Goal: Task Accomplishment & Management: Use online tool/utility

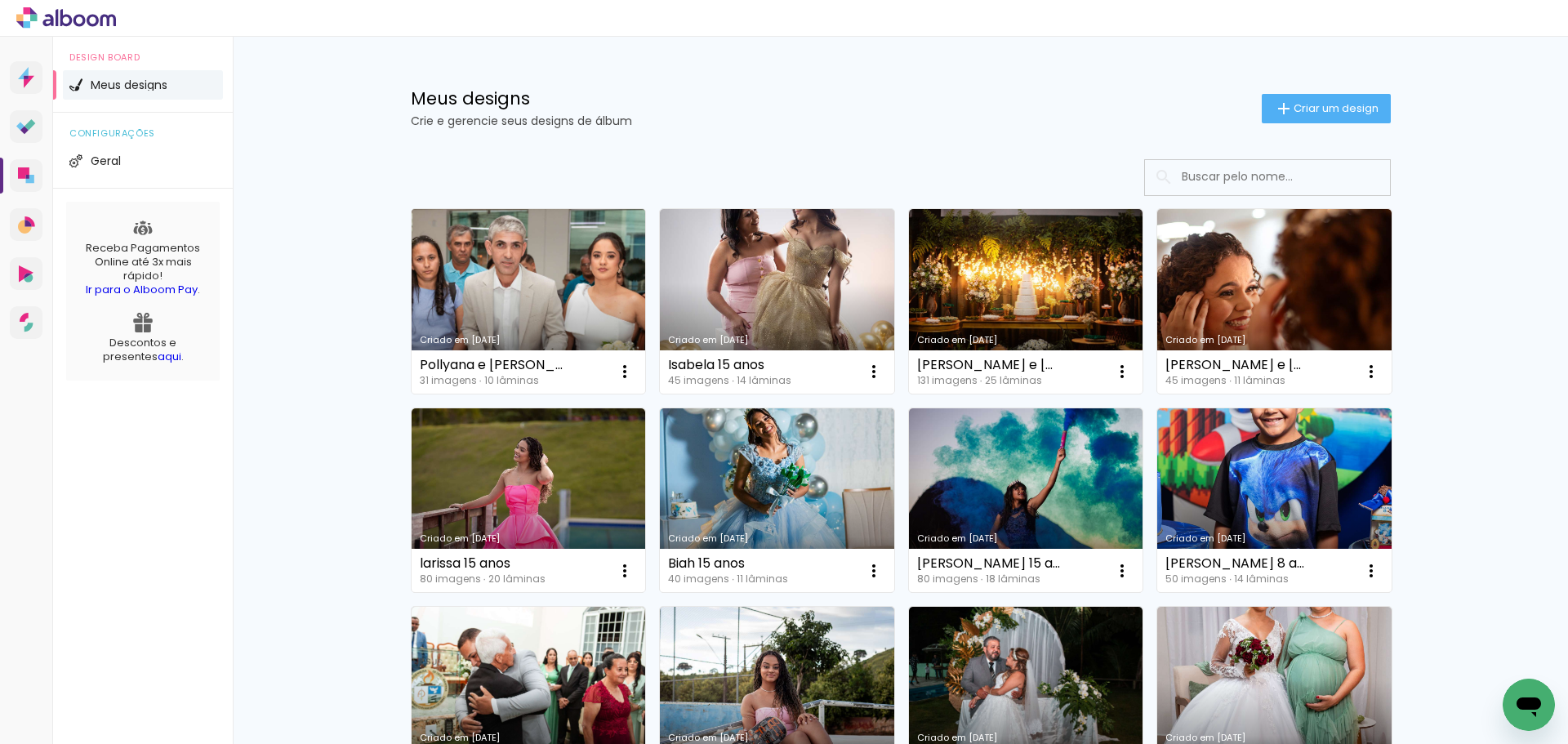
click at [513, 312] on link "Criado em [DATE]" at bounding box center [528, 301] width 235 height 184
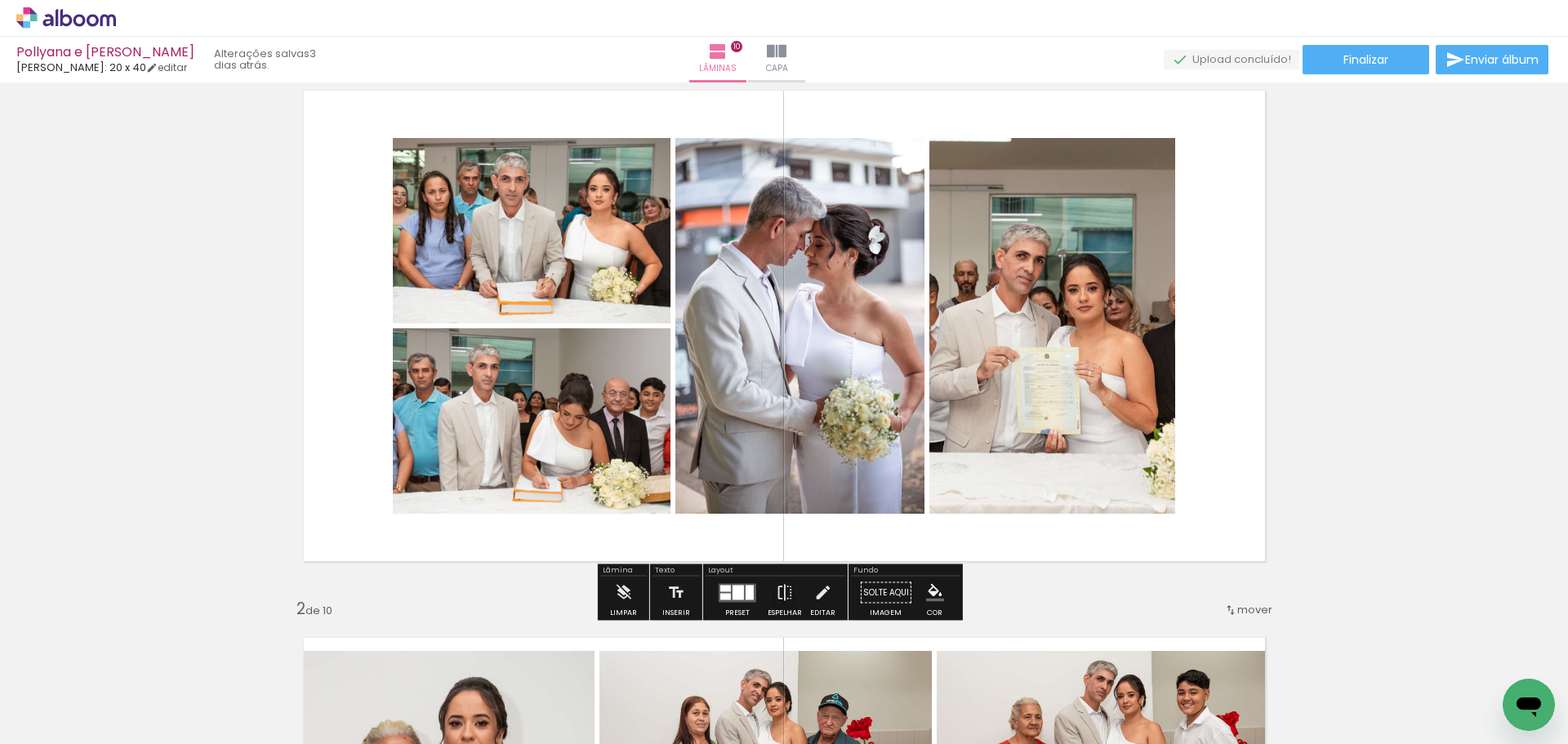
scroll to position [82, 0]
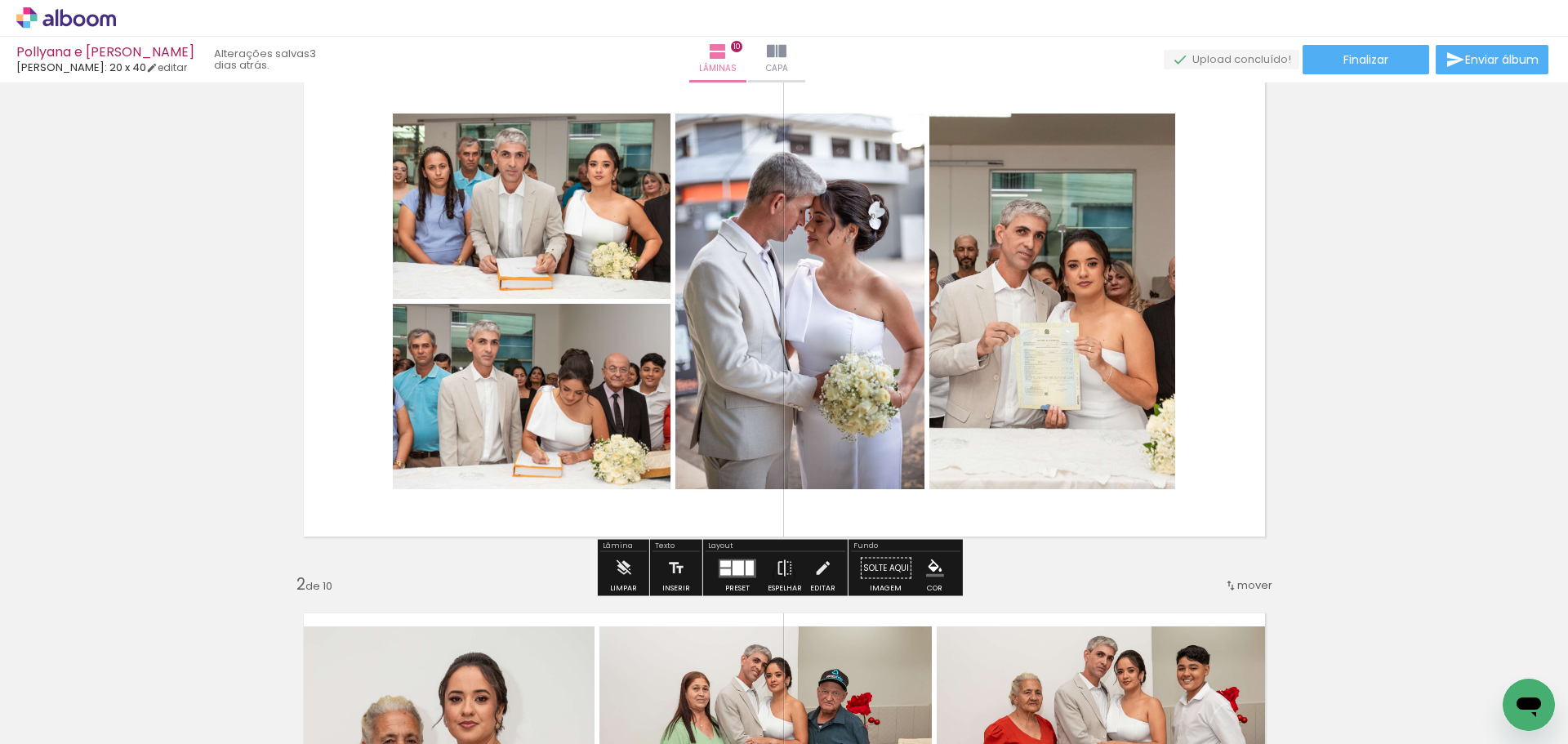
click at [746, 574] on div at bounding box center [749, 567] width 9 height 14
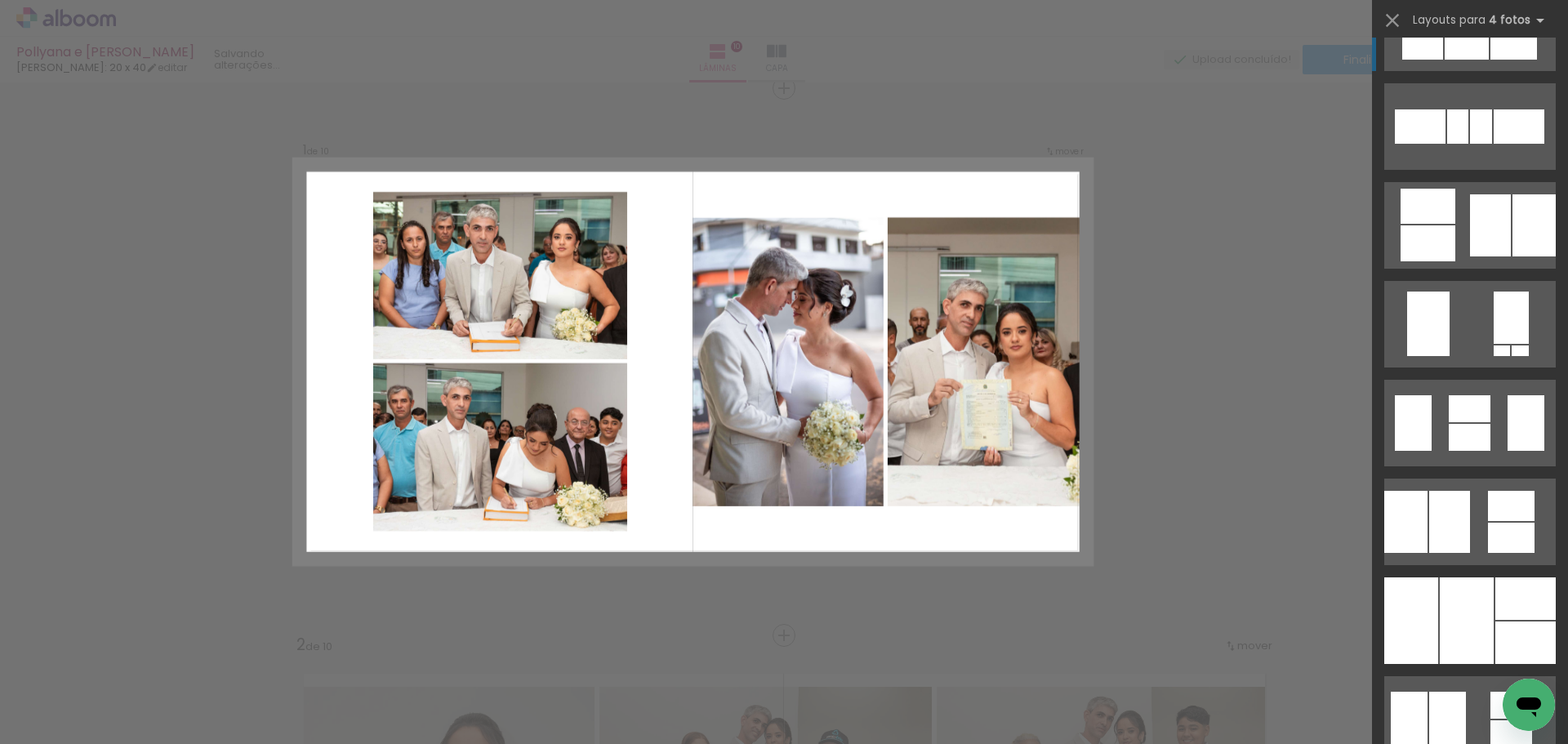
scroll to position [1036, 0]
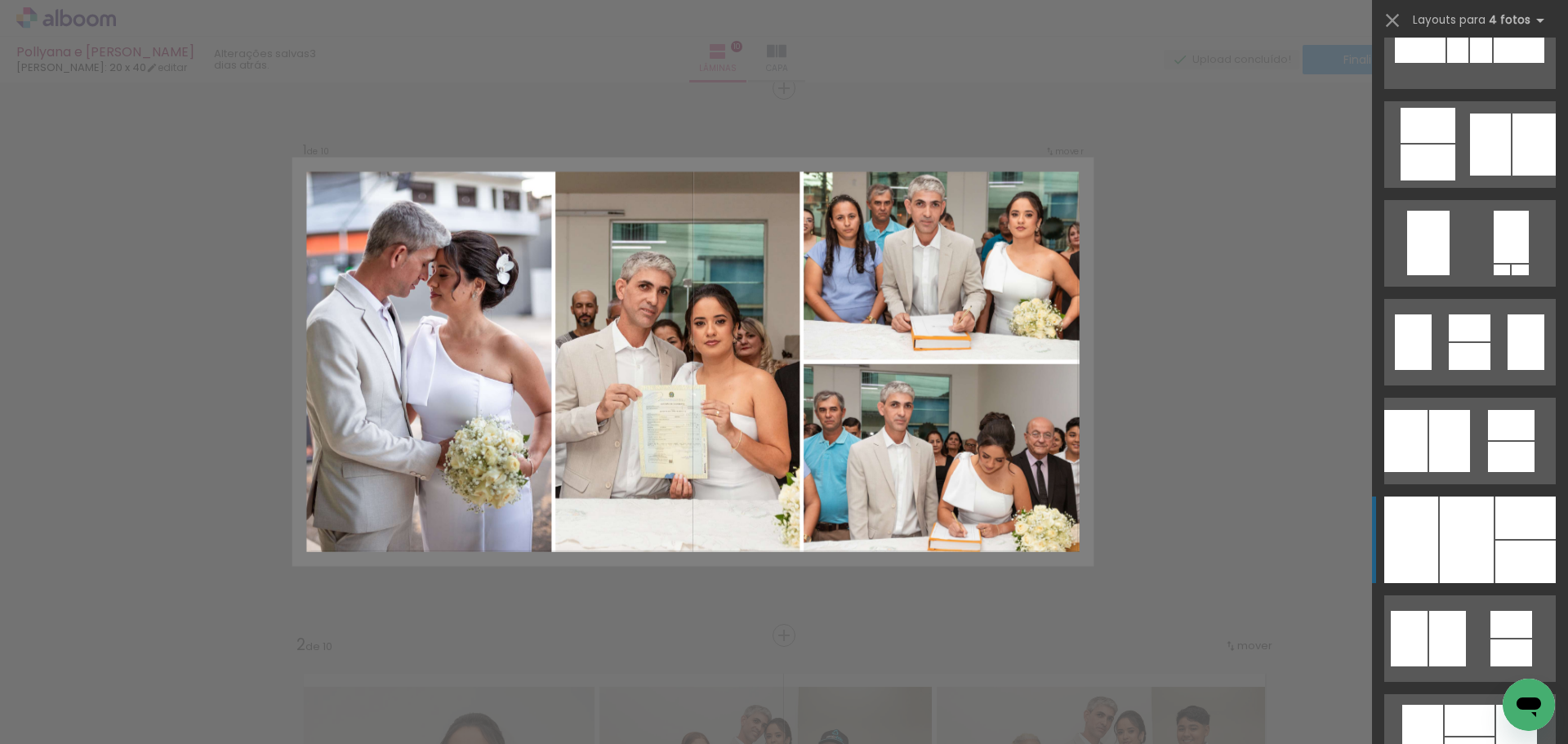
click at [1459, 536] on div at bounding box center [1466, 540] width 54 height 86
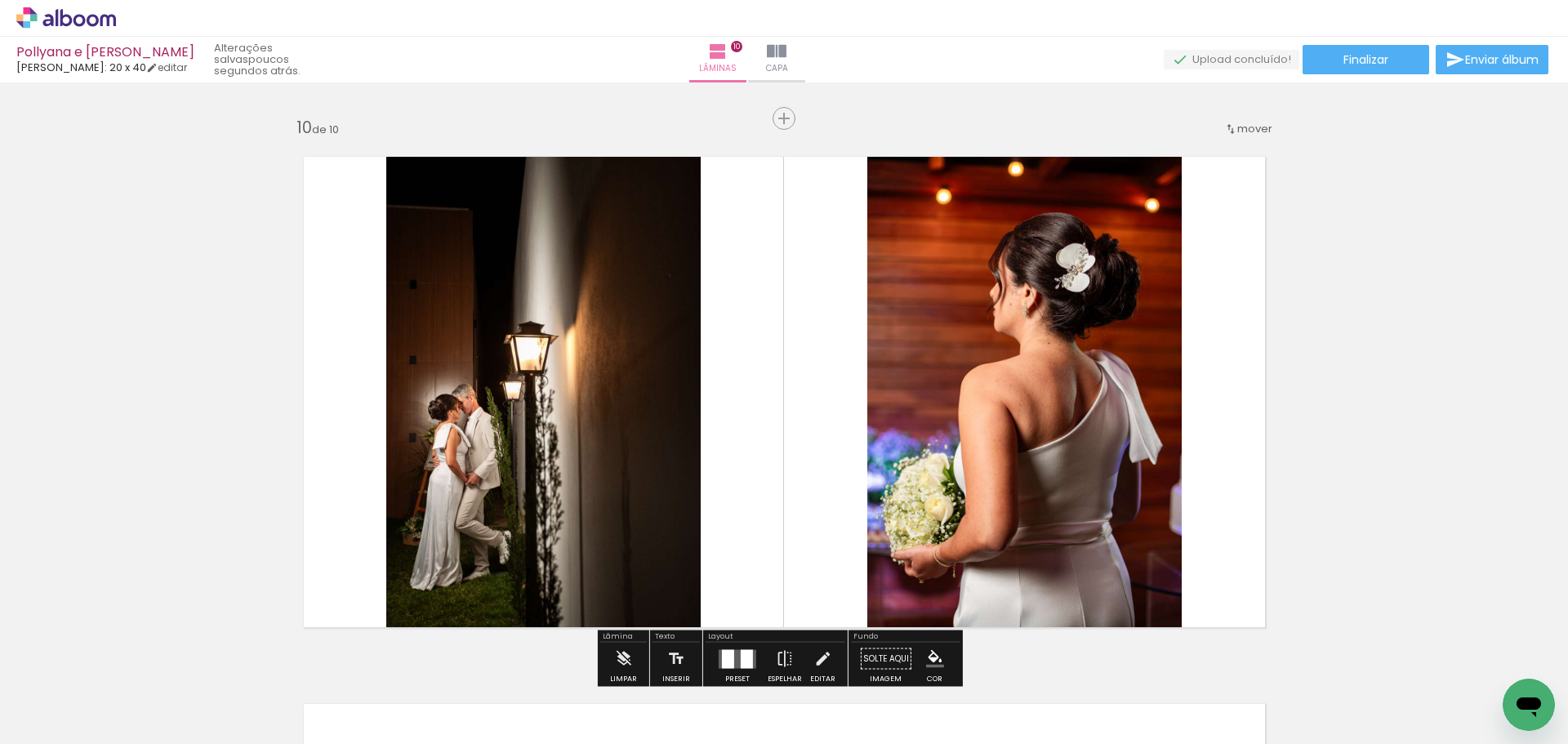
scroll to position [4923, 0]
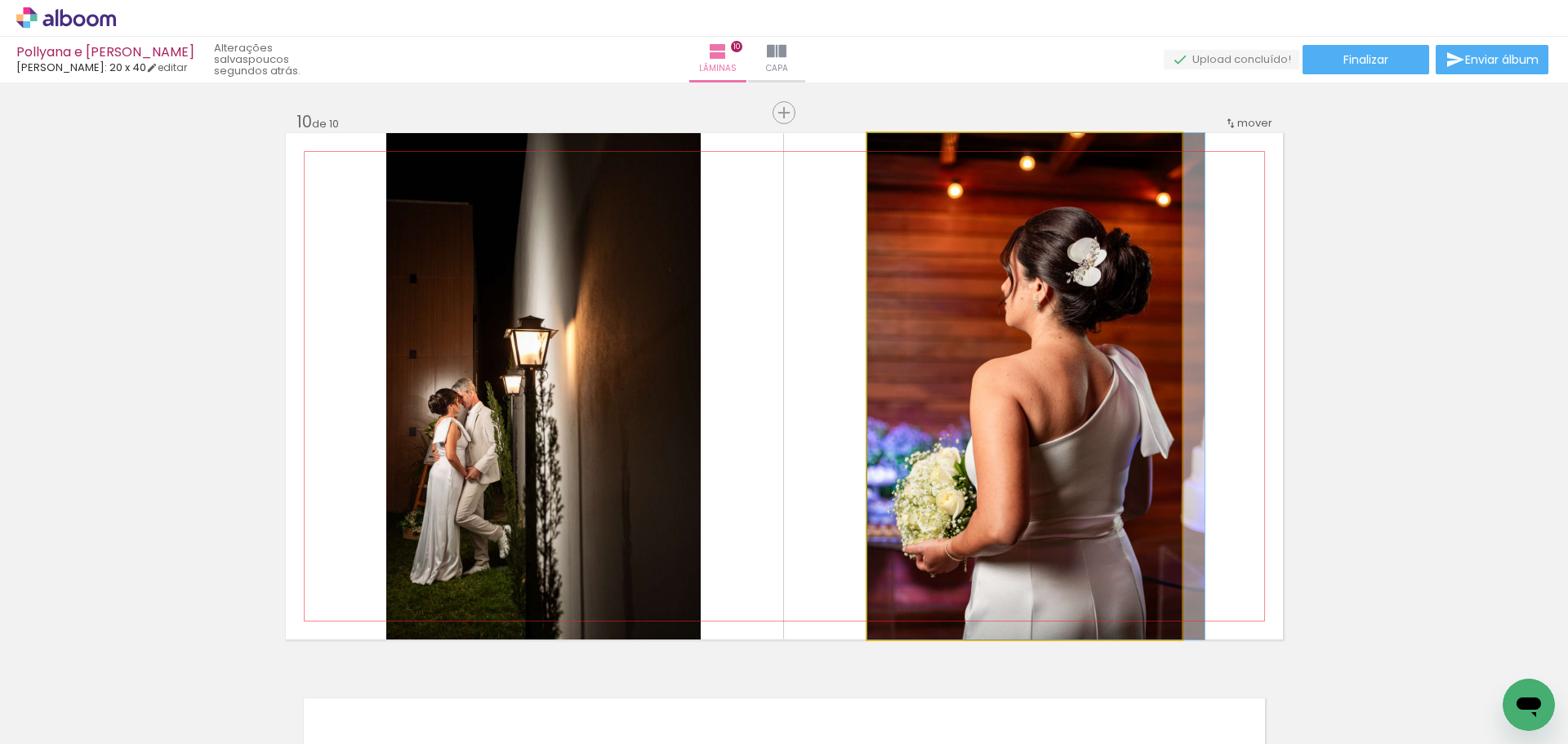
drag, startPoint x: 1024, startPoint y: 340, endPoint x: 1114, endPoint y: 356, distance: 91.4
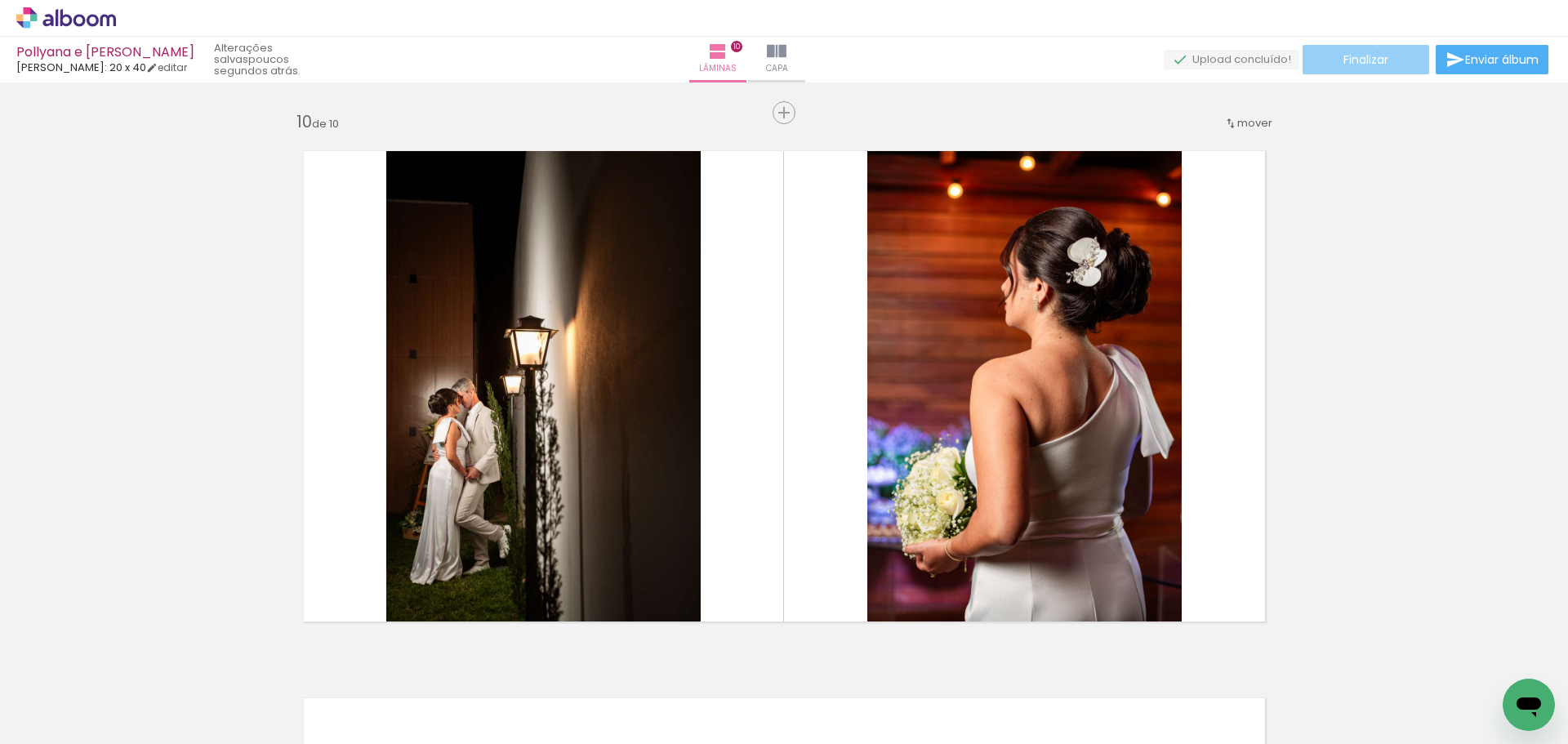
click at [1370, 46] on paper-button "Finalizar" at bounding box center [1365, 59] width 126 height 29
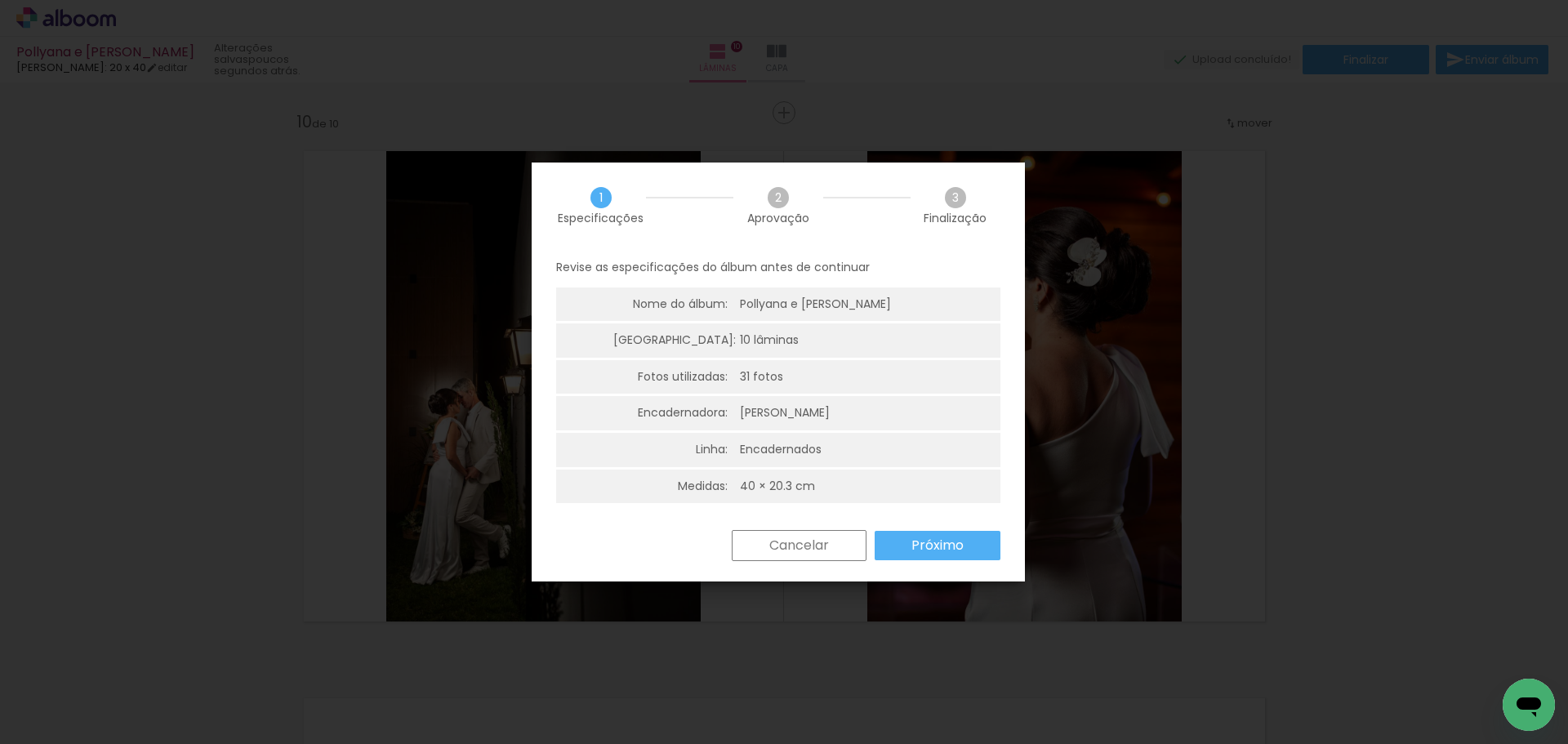
click at [0, 0] on slot "Próximo" at bounding box center [0, 0] width 0 height 0
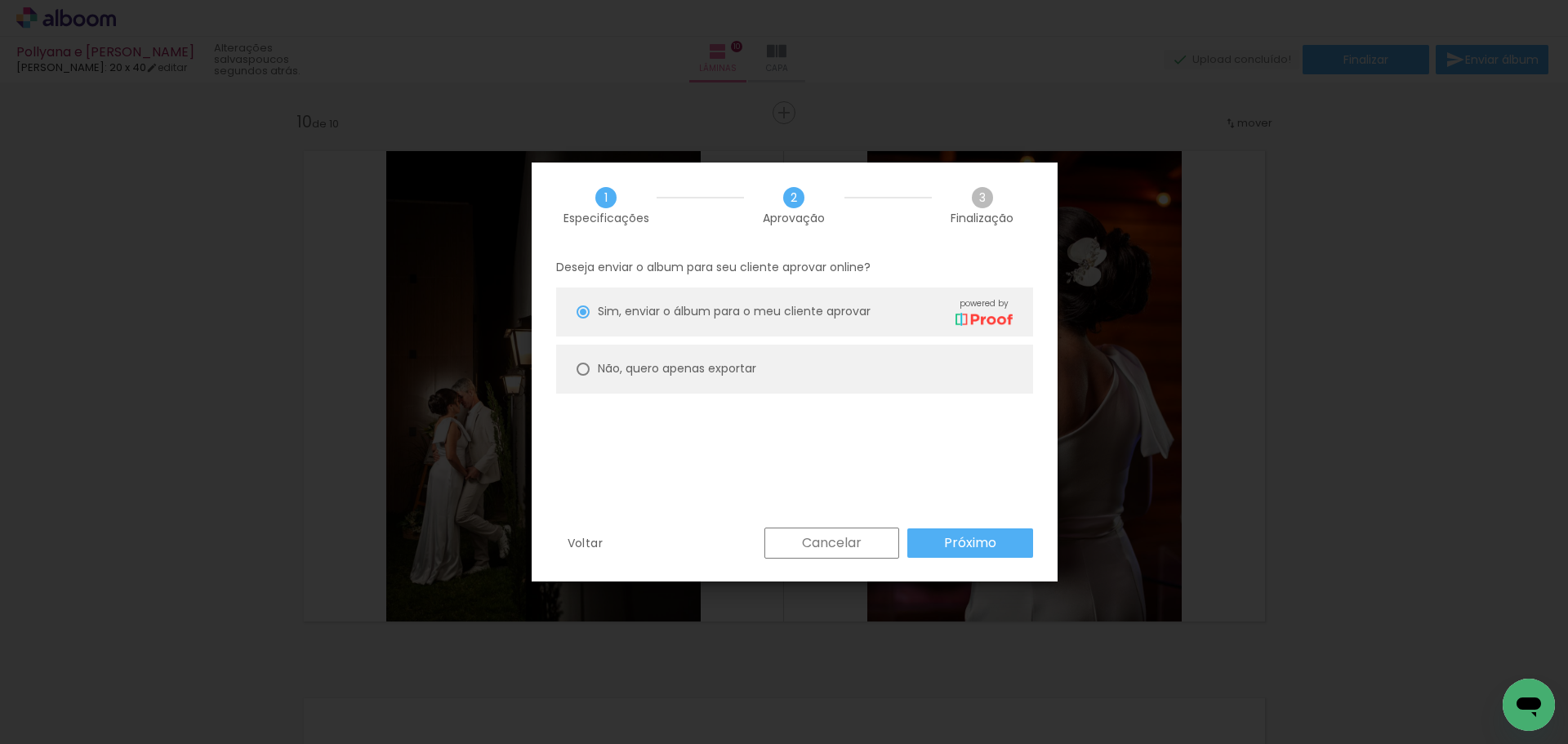
click at [0, 0] on slot "Não, quero apenas exportar" at bounding box center [0, 0] width 0 height 0
type paper-radio-button "on"
click at [0, 0] on slot "Próximo" at bounding box center [0, 0] width 0 height 0
type input "Alta, 300 DPI"
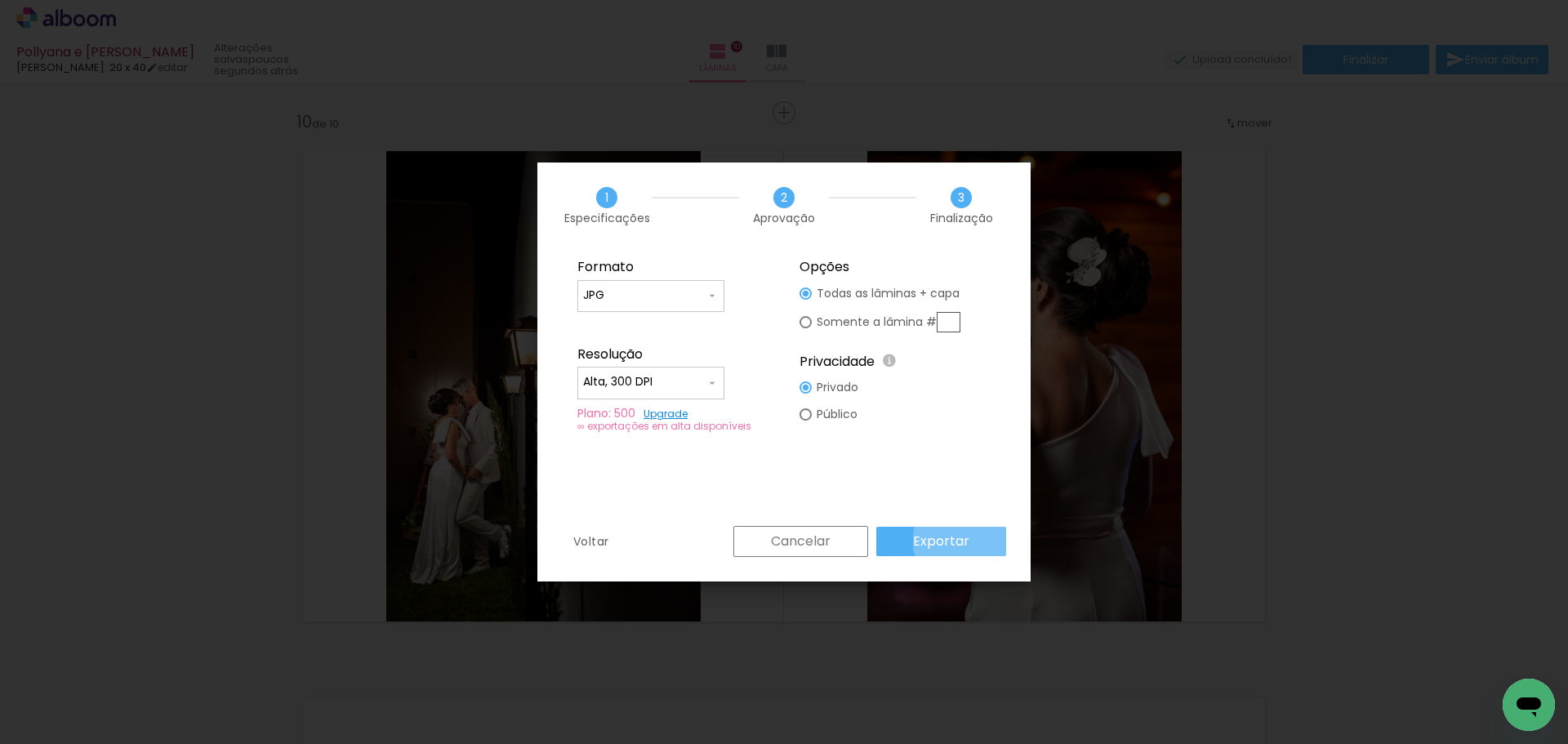
click at [0, 0] on slot "Exportar" at bounding box center [0, 0] width 0 height 0
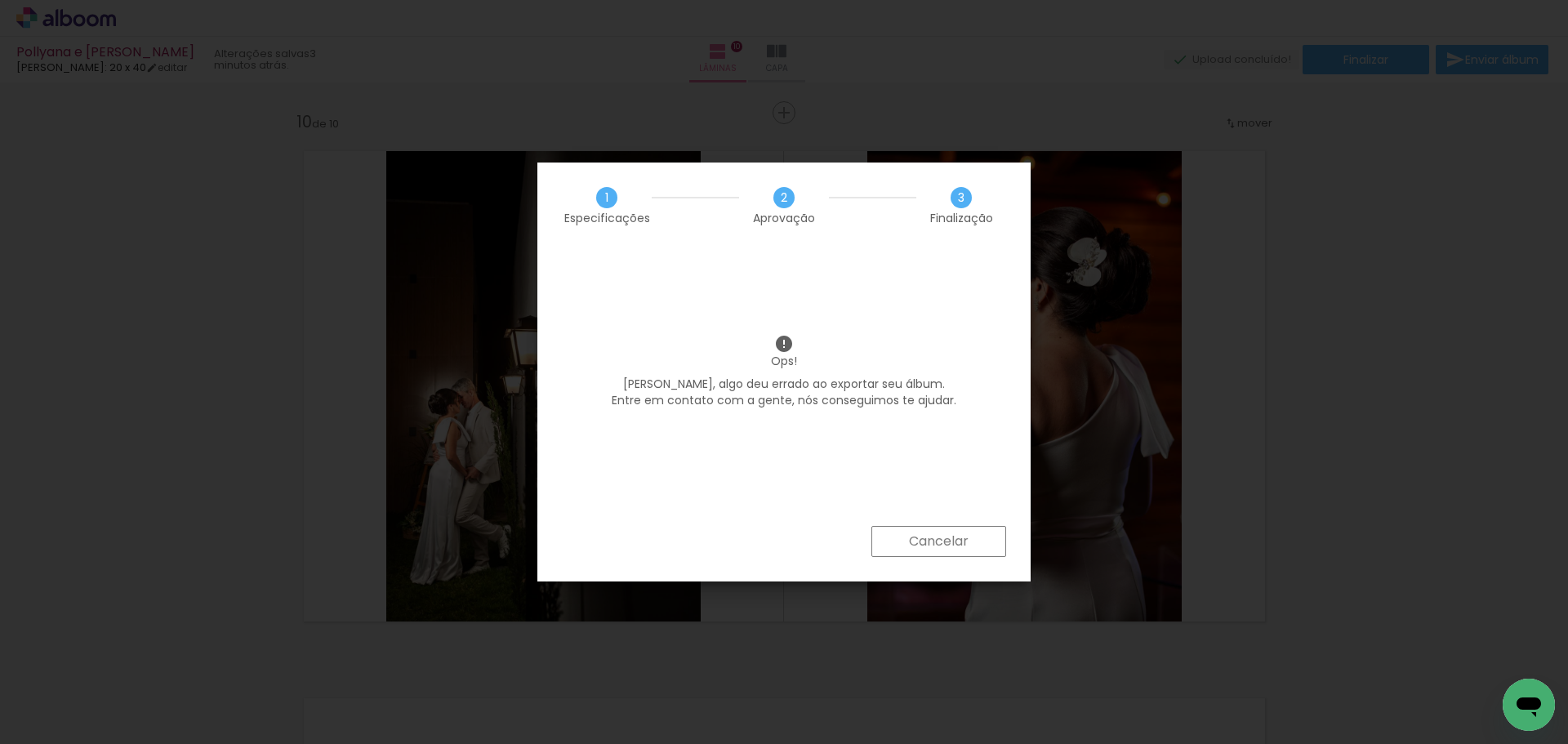
click at [936, 556] on paper-button "Cancelar" at bounding box center [938, 542] width 135 height 31
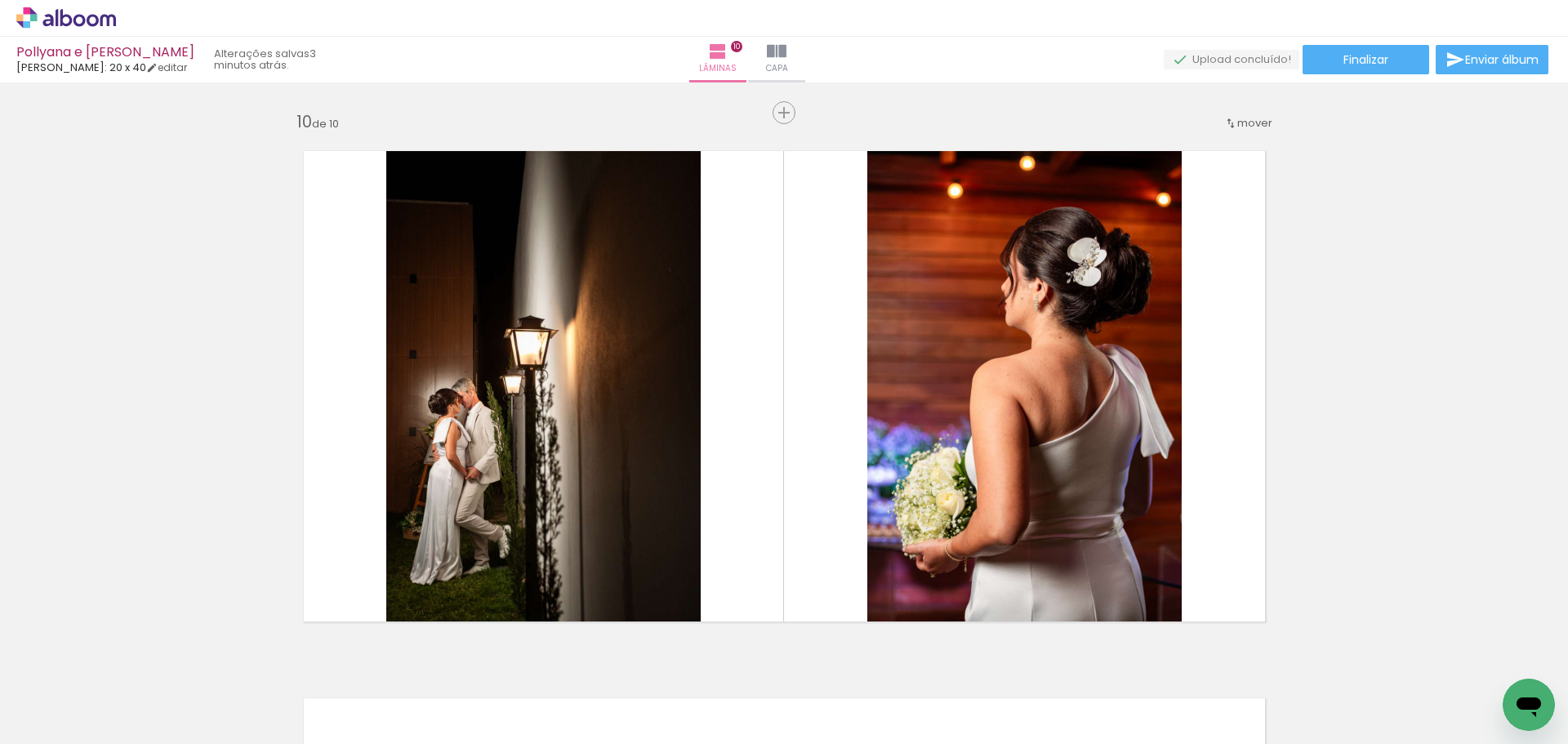
scroll to position [1036, 0]
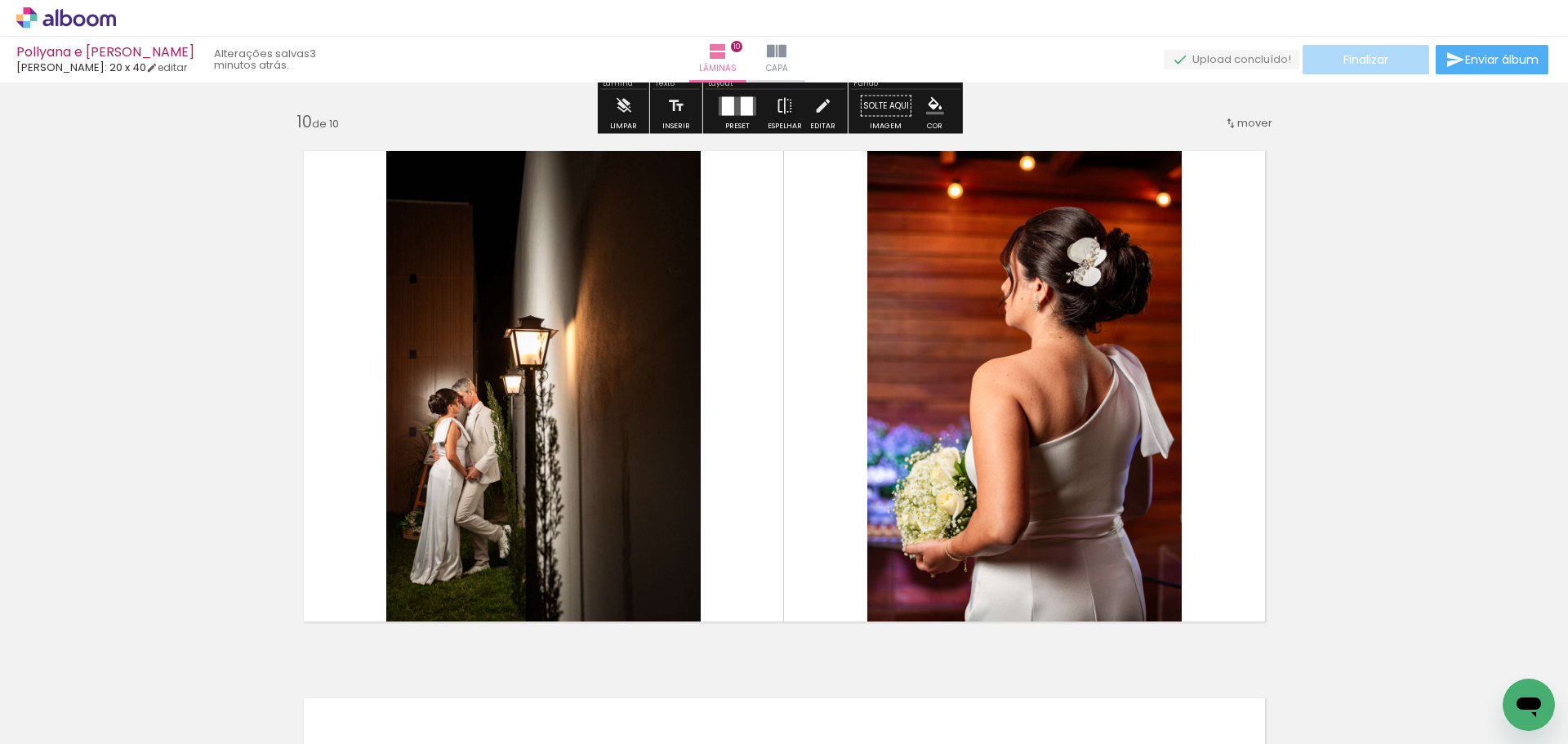
click at [1377, 66] on span "Finalizar" at bounding box center [1365, 60] width 45 height 11
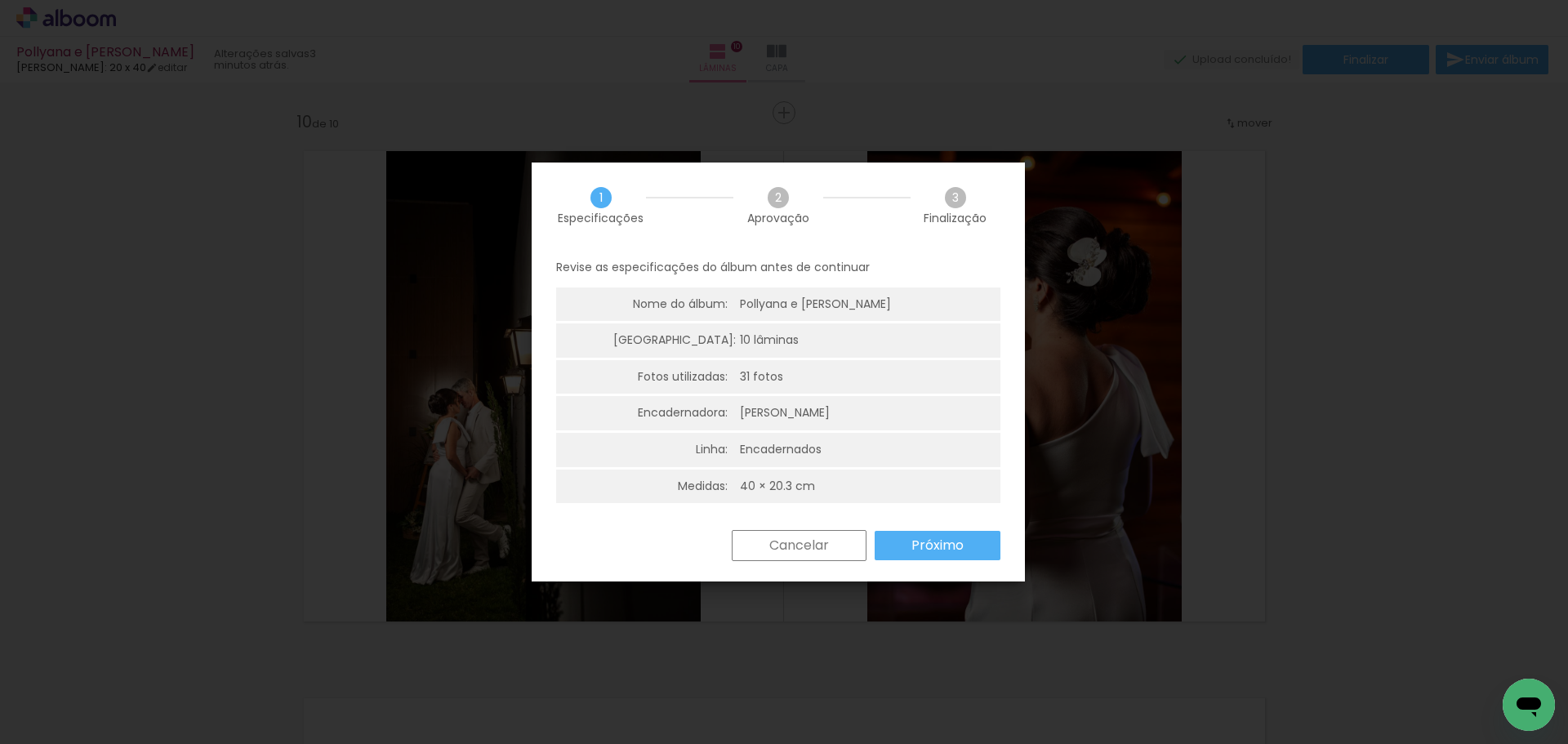
click at [0, 0] on slot "Próximo" at bounding box center [0, 0] width 0 height 0
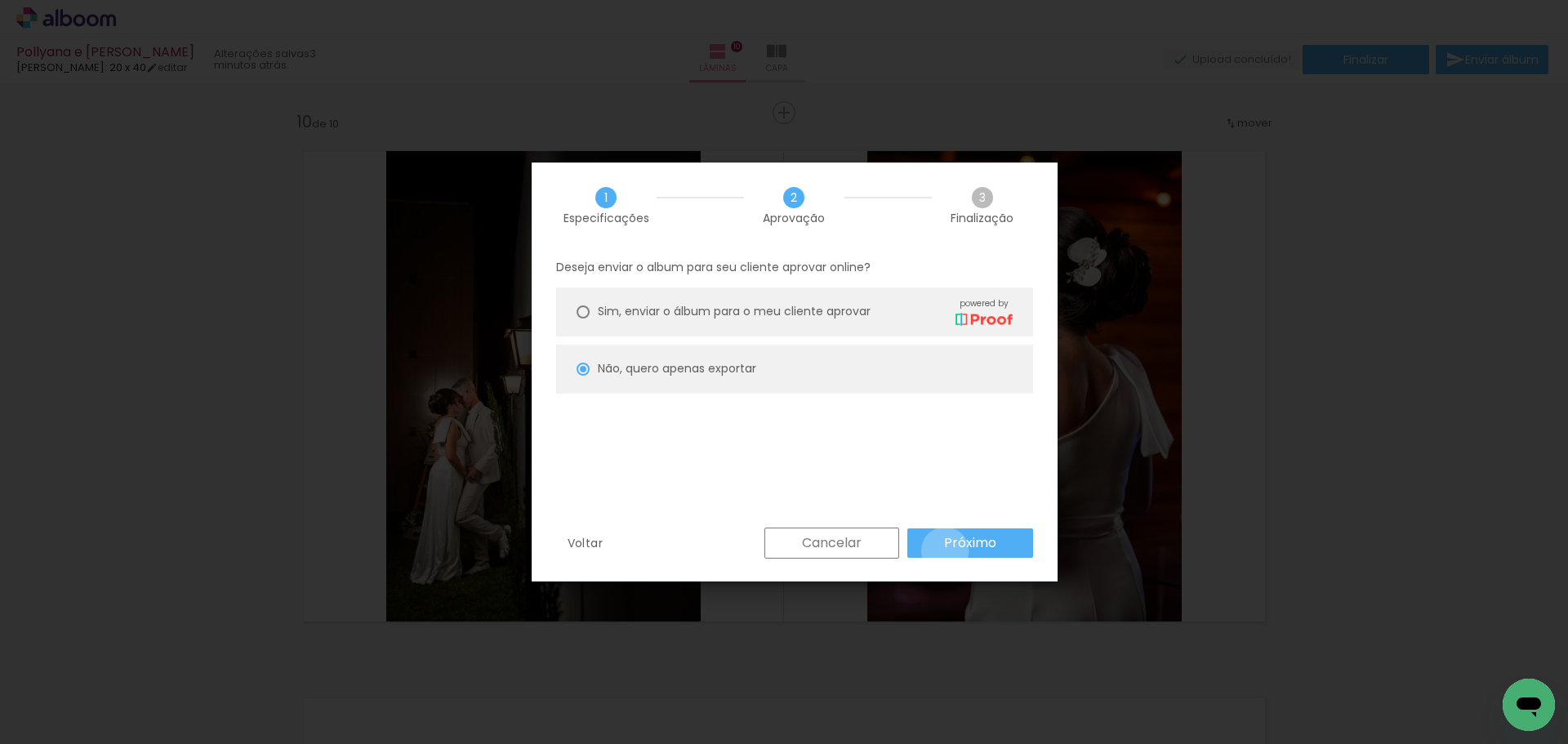
click at [0, 0] on slot "Próximo" at bounding box center [0, 0] width 0 height 0
type input "Alta, 300 DPI"
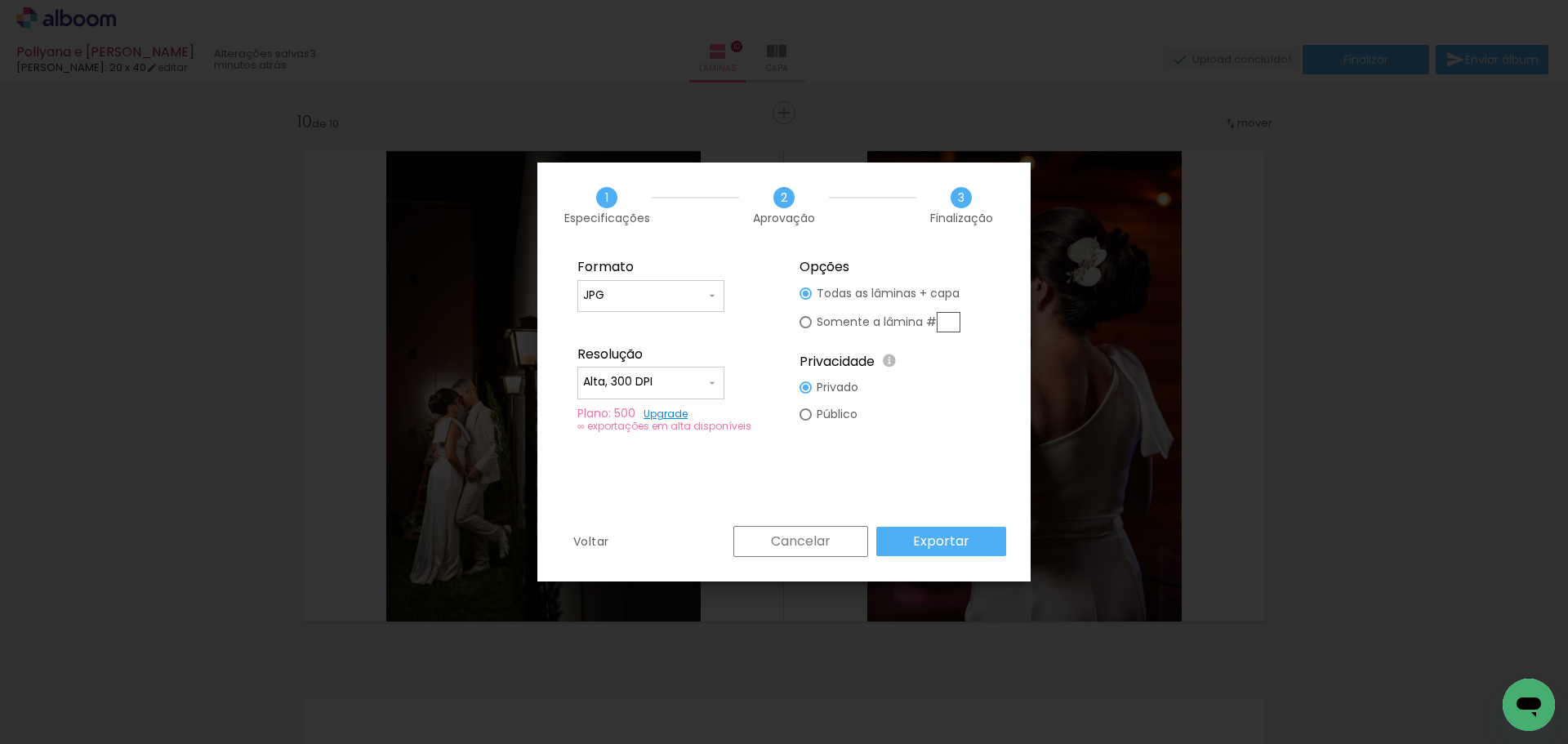
click at [940, 550] on paper-button "Exportar" at bounding box center [940, 542] width 130 height 29
